Goal: Find specific page/section: Find specific page/section

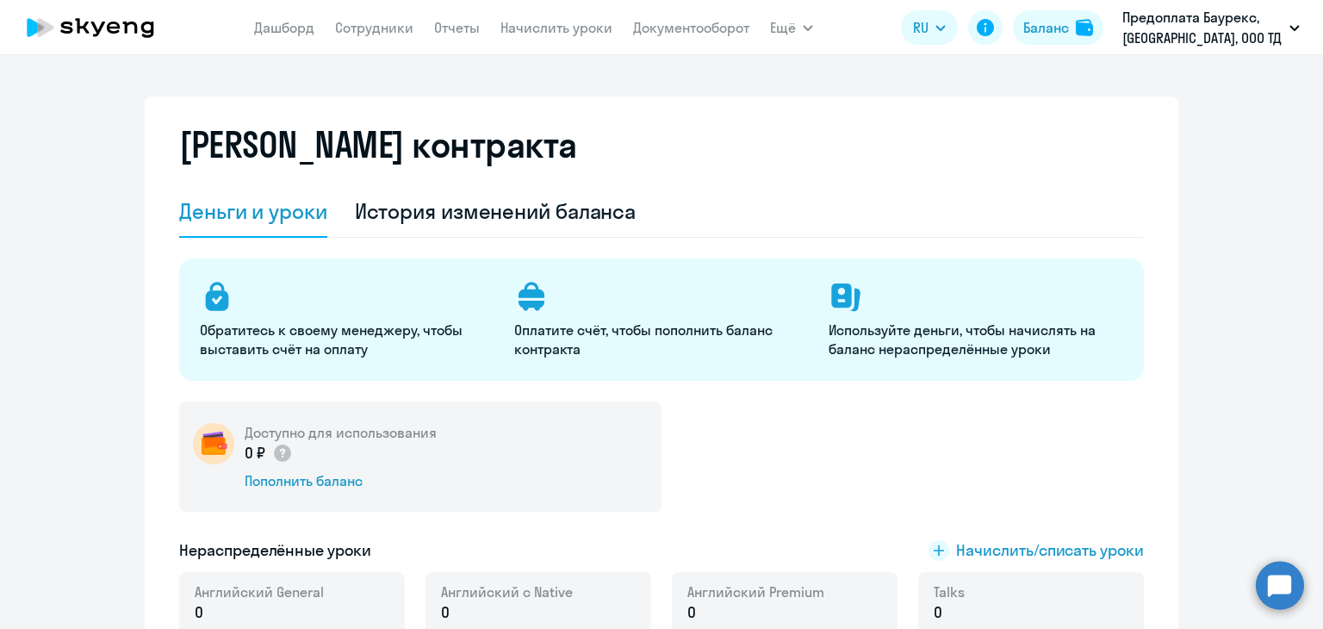
select select "english_adult_not_native_speaker"
click at [692, 28] on link "Документооборот" at bounding box center [691, 27] width 116 height 17
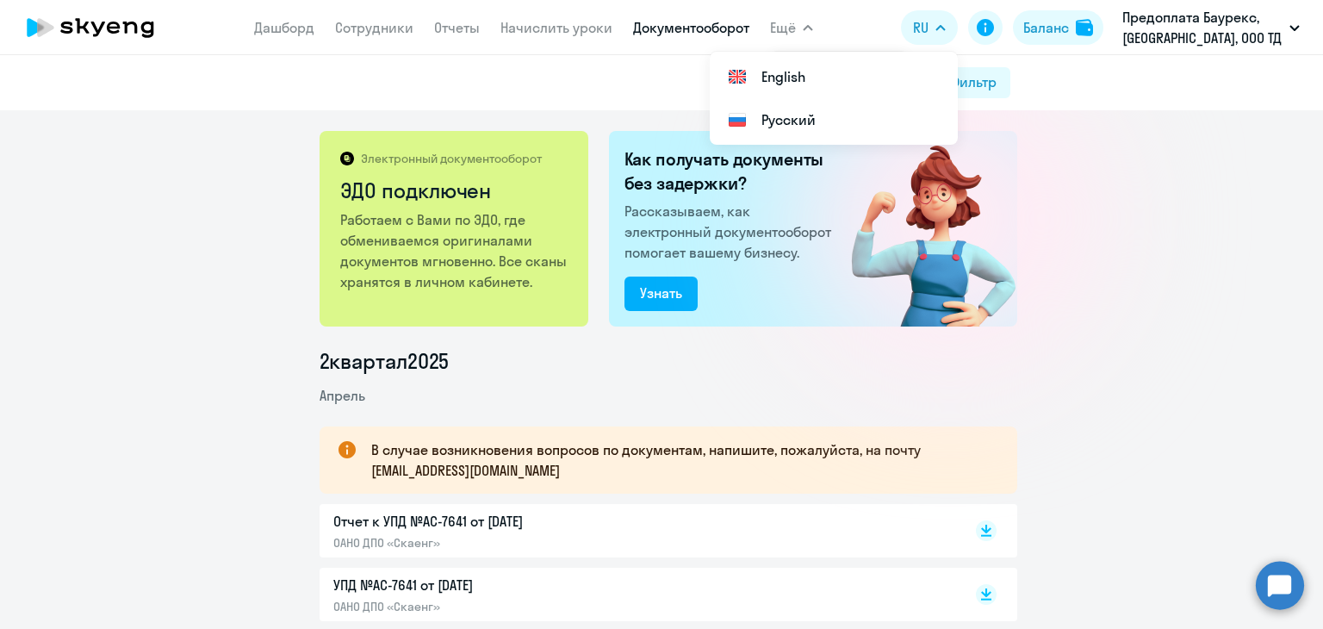
click at [1060, 230] on div at bounding box center [950, 218] width 307 height 307
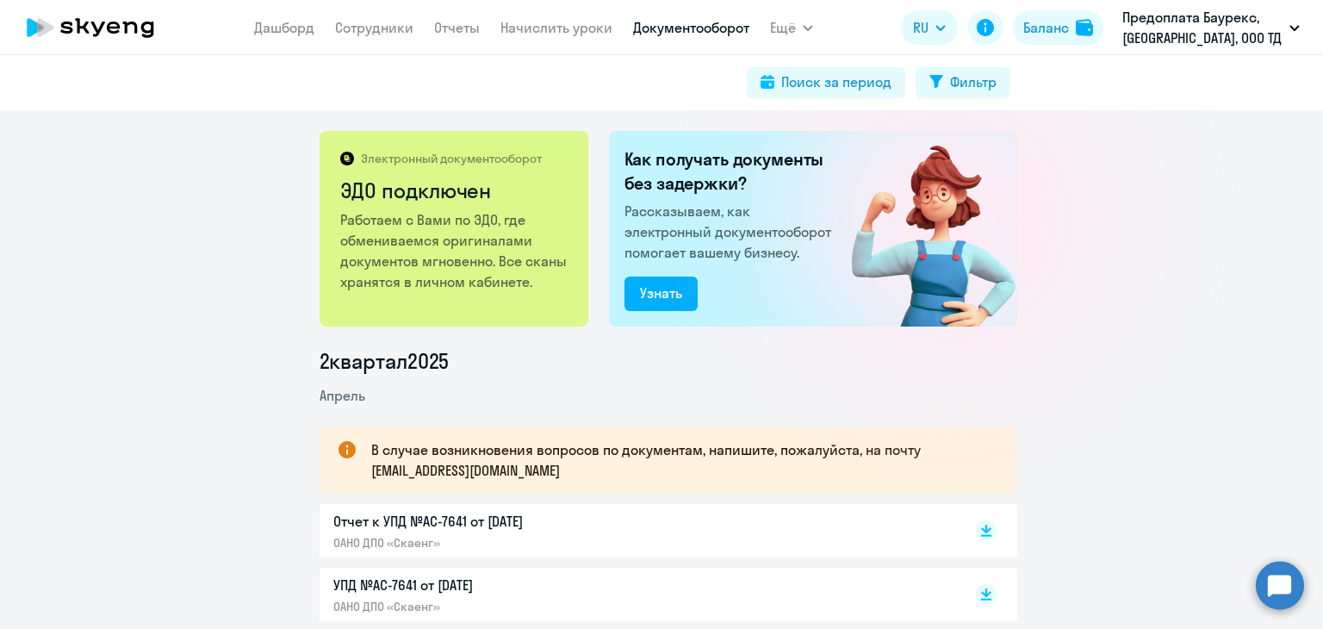
scroll to position [258, 0]
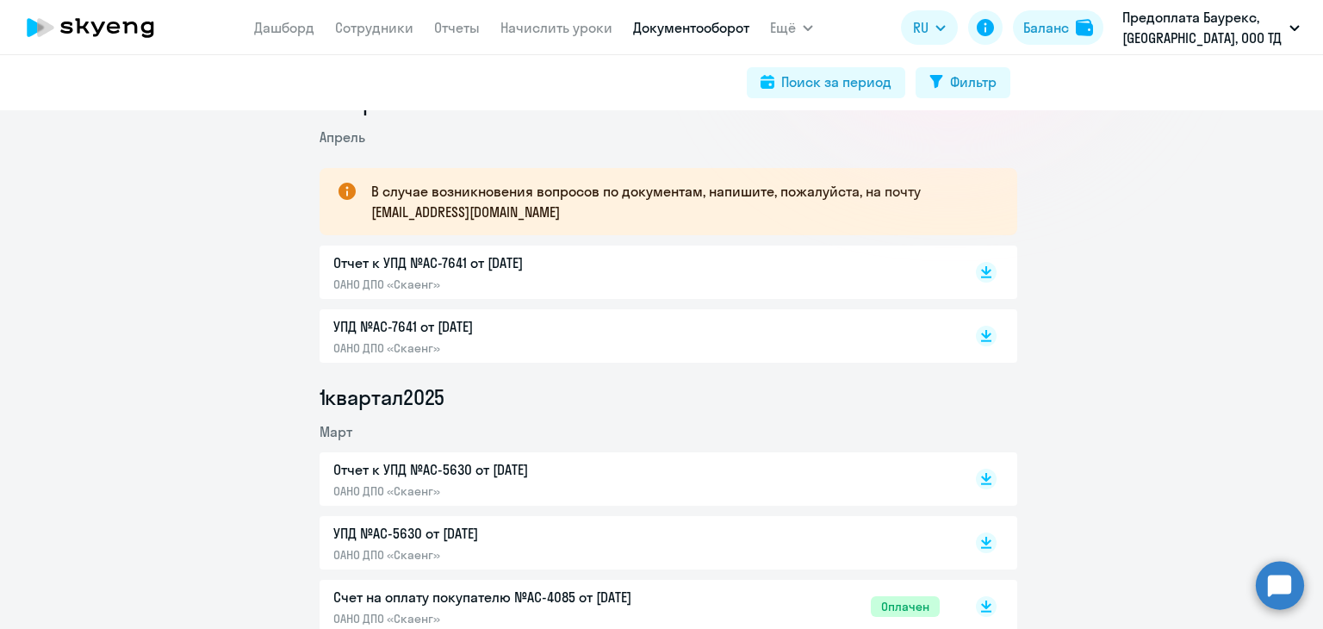
click at [434, 327] on p "УПД №AC-7641 от [DATE]" at bounding box center [514, 326] width 362 height 21
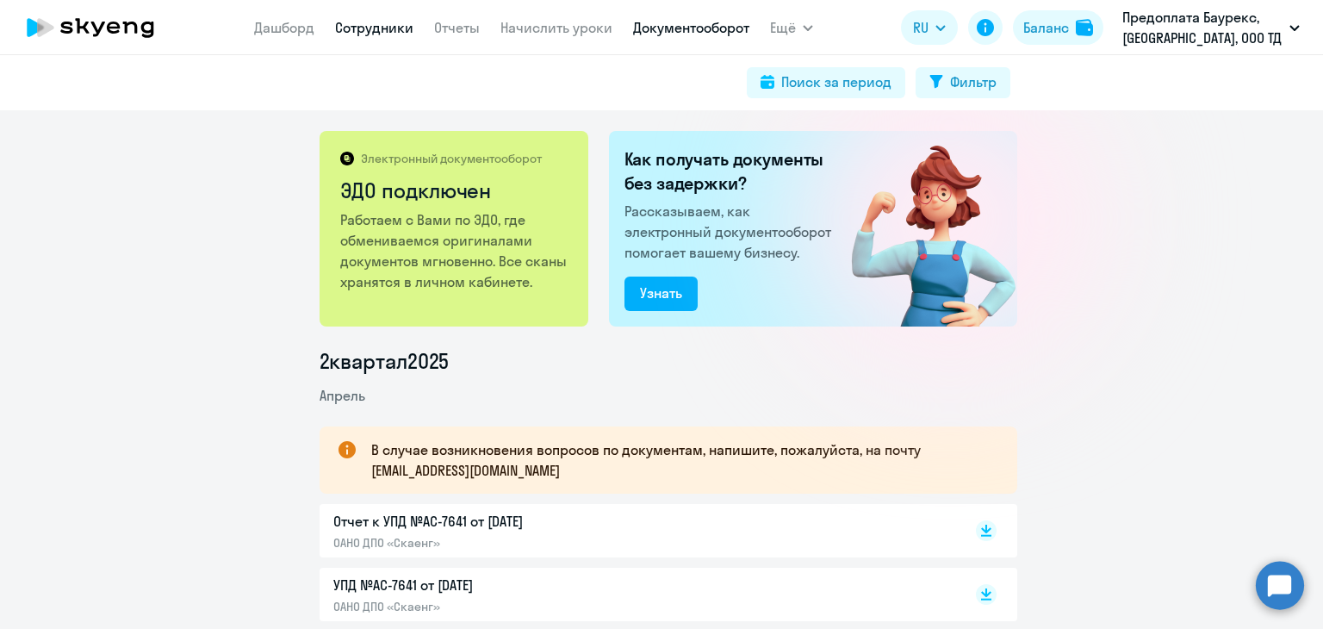
click at [373, 29] on link "Сотрудники" at bounding box center [374, 27] width 78 height 17
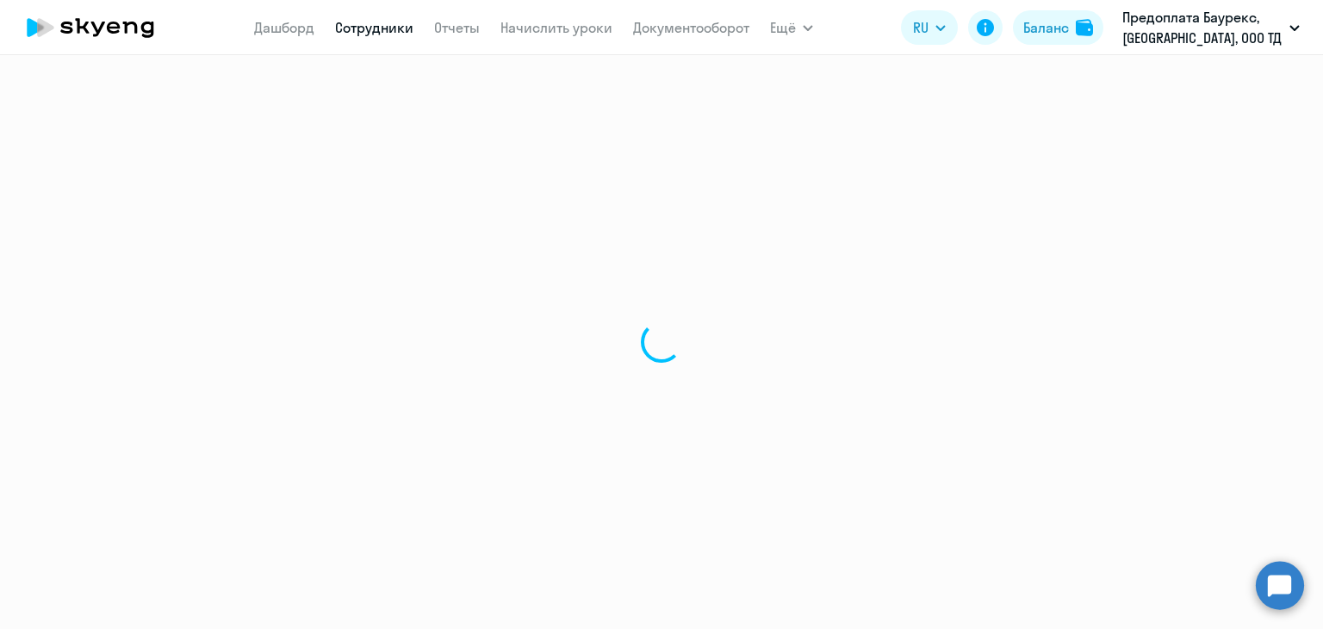
select select "30"
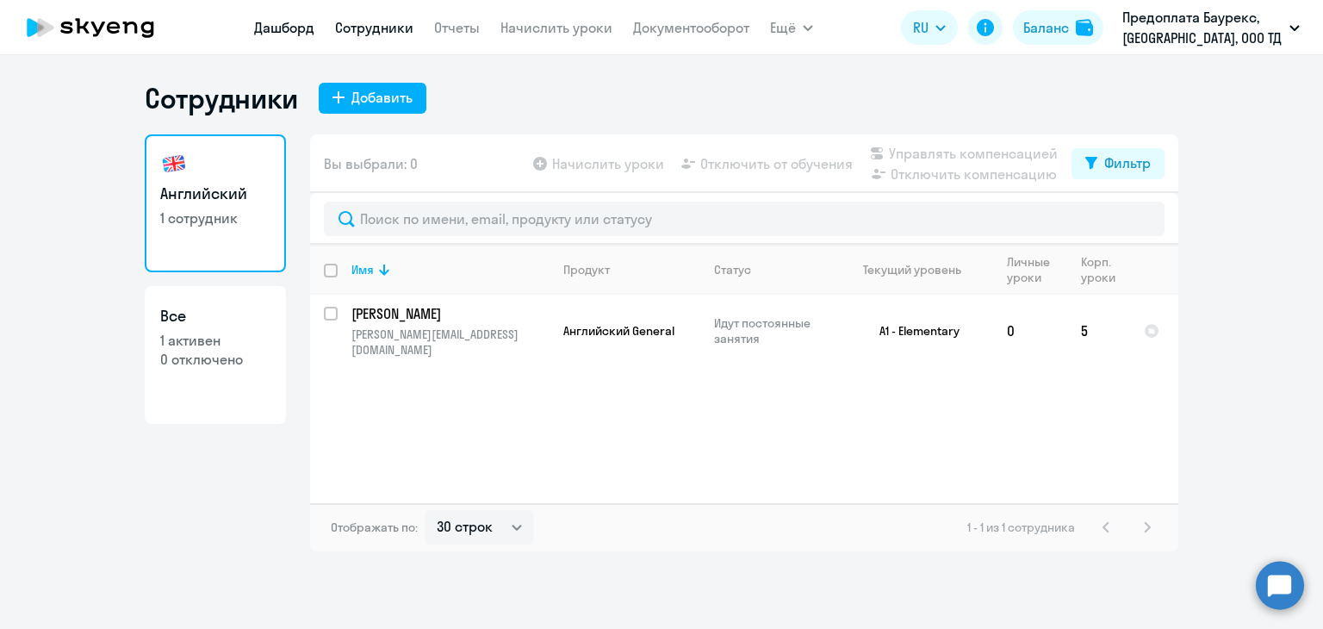
click at [287, 22] on link "Дашборд" at bounding box center [284, 27] width 60 height 17
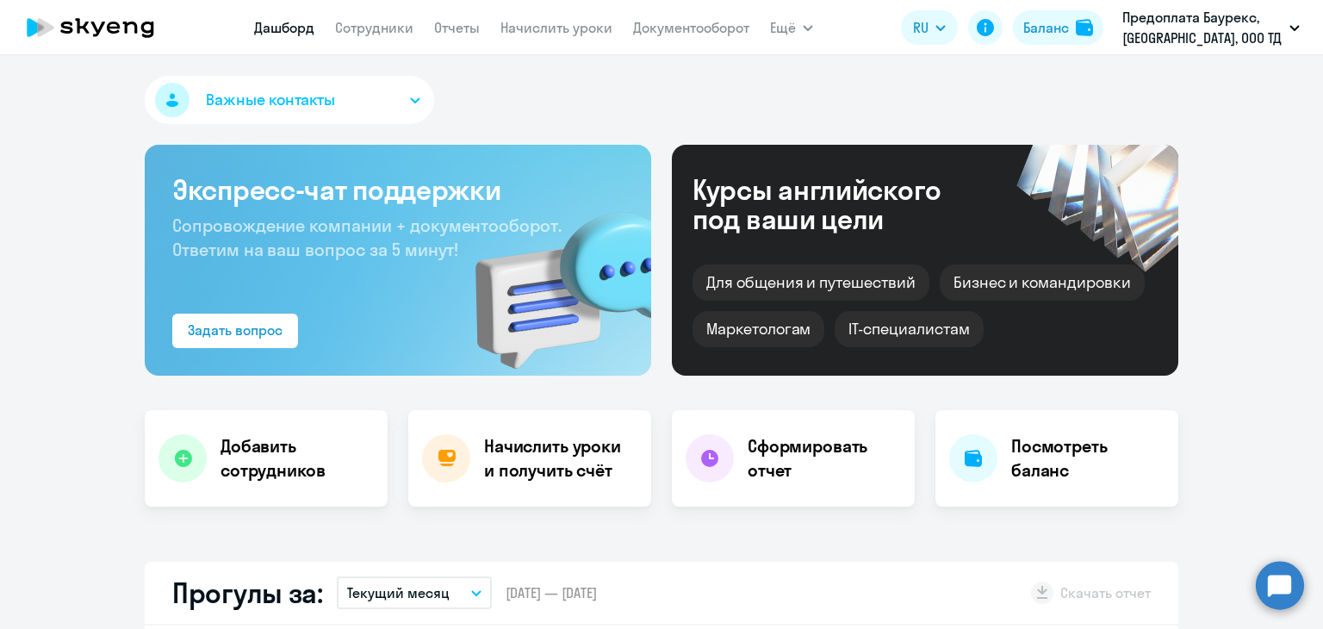
select select "30"
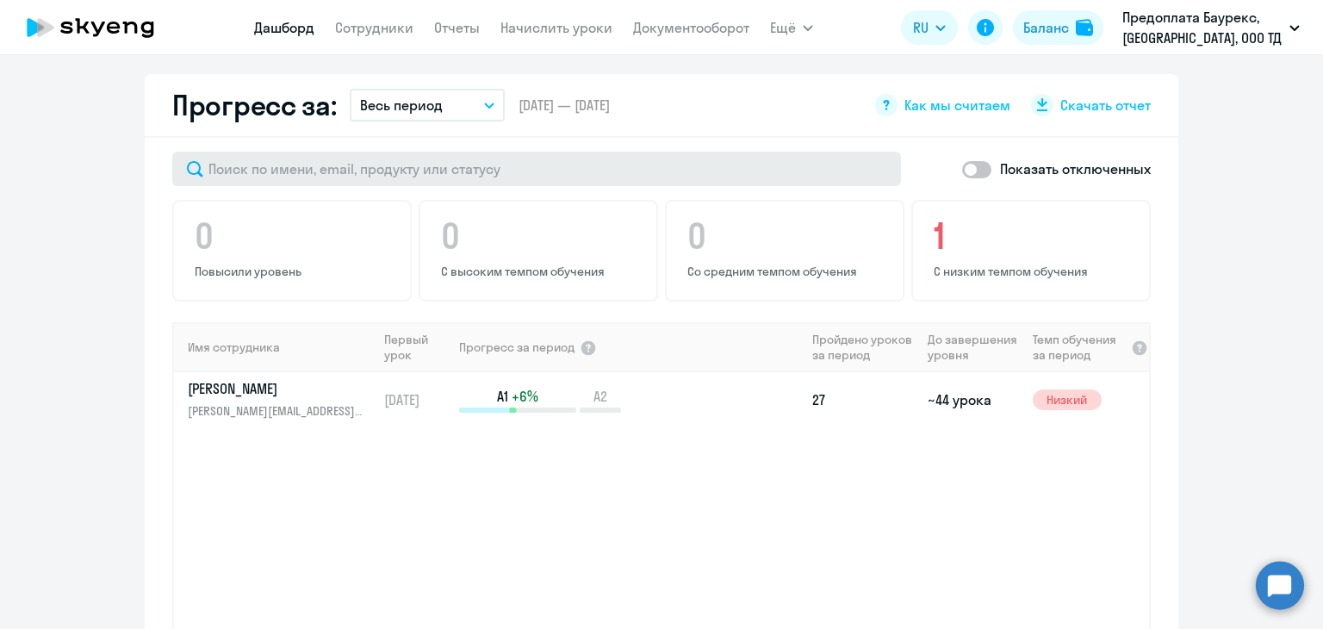
scroll to position [1033, 0]
